Goal: Task Accomplishment & Management: Use online tool/utility

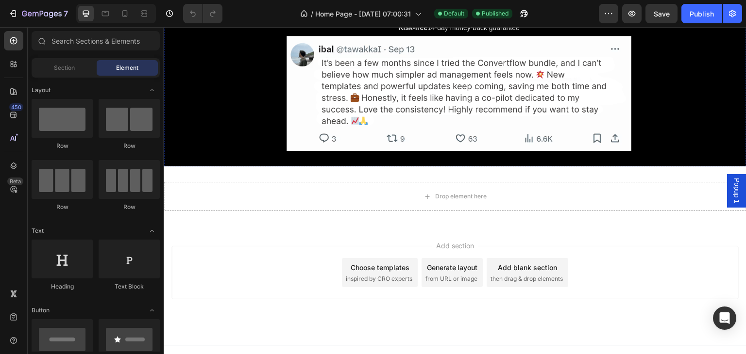
scroll to position [5474, 0]
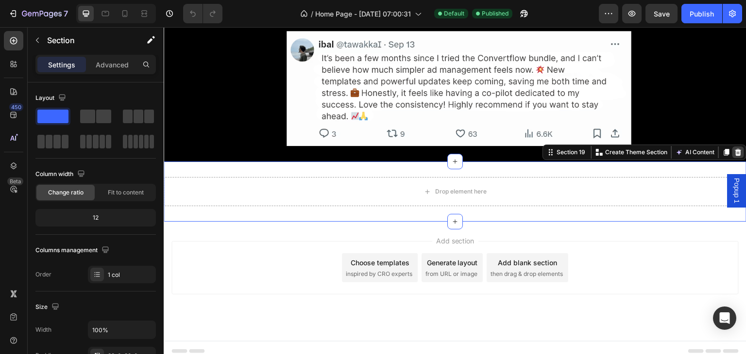
click at [735, 149] on icon at bounding box center [738, 152] width 6 height 7
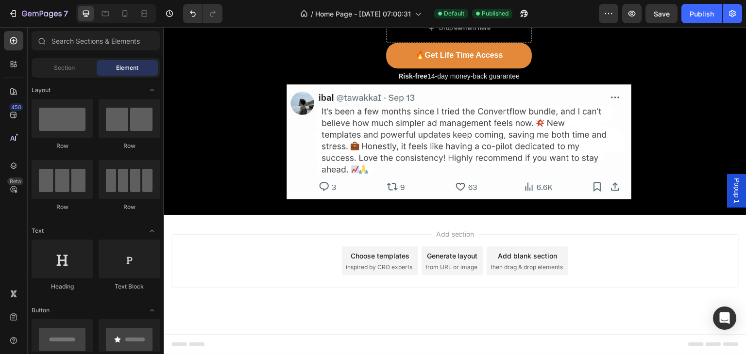
scroll to position [5416, 0]
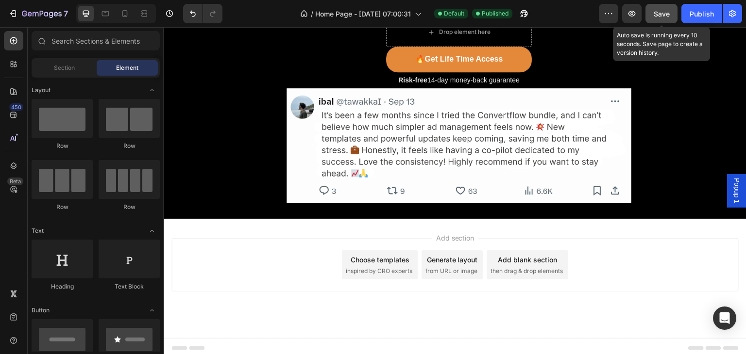
click at [667, 16] on span "Save" at bounding box center [662, 14] width 16 height 8
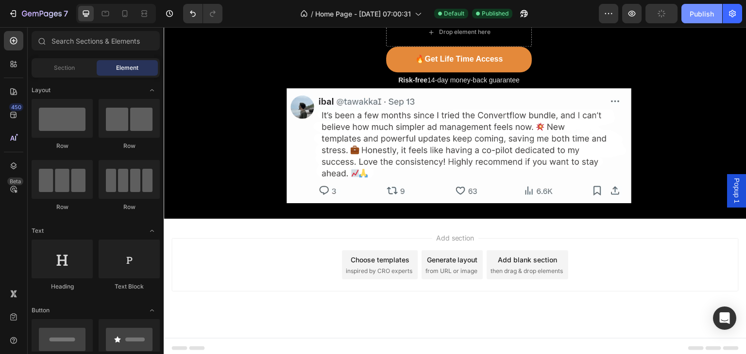
click at [699, 12] on div "Publish" at bounding box center [701, 14] width 24 height 10
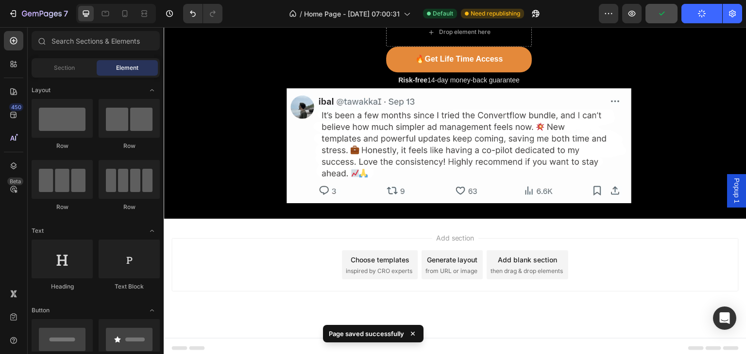
click at [624, 248] on div "Add section Choose templates inspired by CRO experts Generate layout from URL o…" at bounding box center [454, 264] width 567 height 53
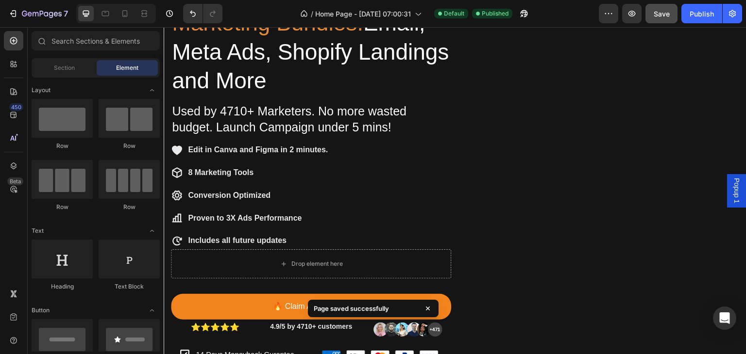
scroll to position [0, 0]
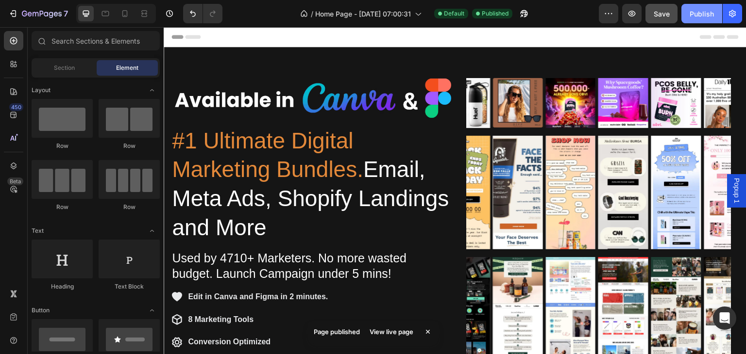
click at [697, 11] on div "Publish" at bounding box center [701, 14] width 24 height 10
click at [695, 16] on div "Publish" at bounding box center [701, 14] width 24 height 10
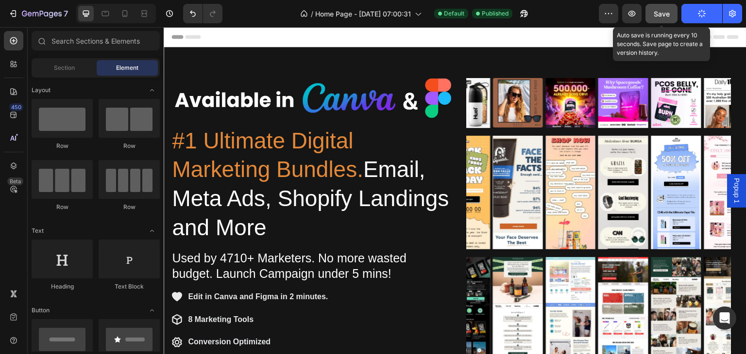
click at [659, 16] on span "Save" at bounding box center [662, 14] width 16 height 8
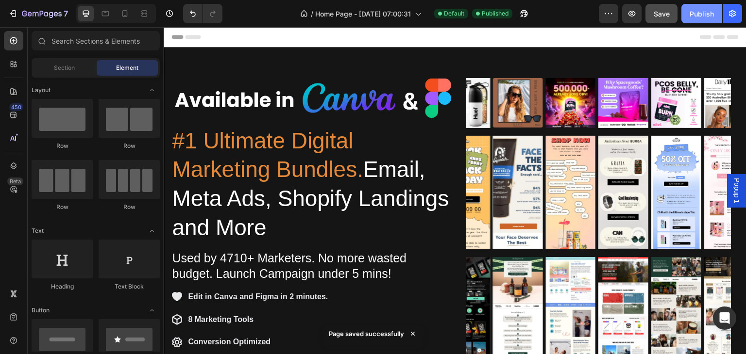
click at [693, 16] on div "Publish" at bounding box center [701, 14] width 24 height 10
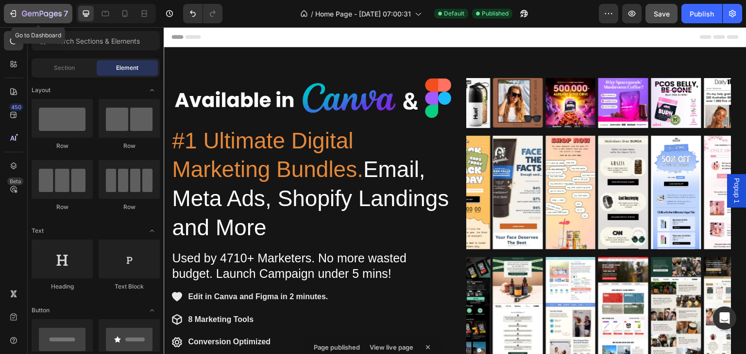
click at [22, 12] on icon "button" at bounding box center [42, 14] width 40 height 8
